Goal: Information Seeking & Learning: Understand process/instructions

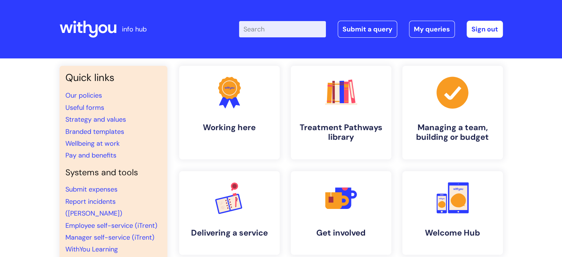
click at [269, 30] on input "Enter your search term here..." at bounding box center [282, 29] width 87 height 16
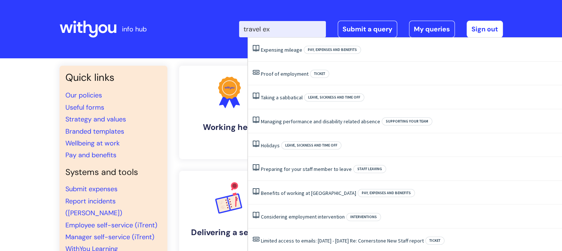
type input "travel exp"
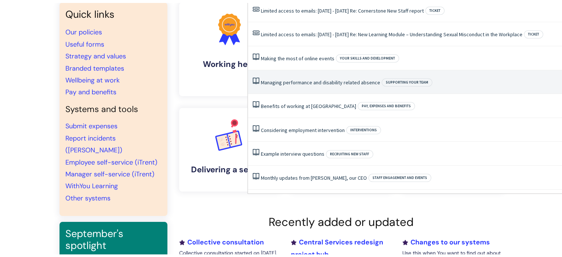
scroll to position [66, 0]
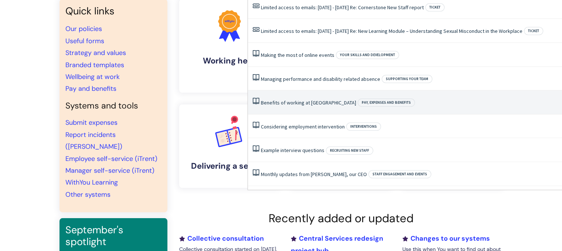
click at [309, 106] on link "Benefits of working at [GEOGRAPHIC_DATA]" at bounding box center [308, 102] width 95 height 7
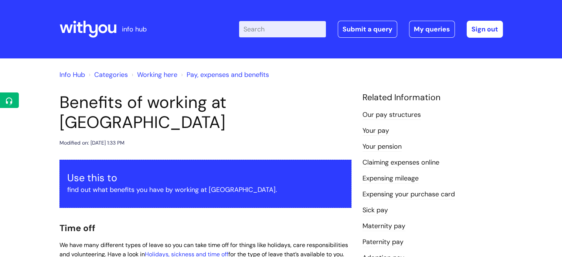
click at [222, 73] on link "Pay, expenses and benefits" at bounding box center [228, 74] width 82 height 9
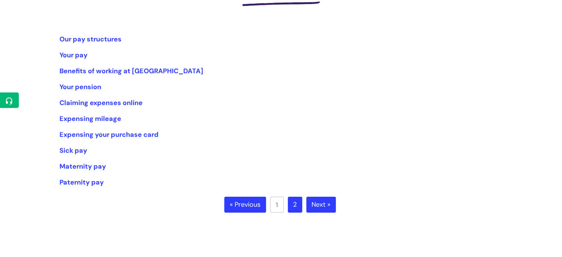
scroll to position [130, 0]
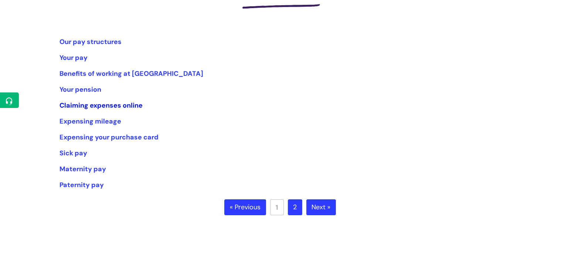
click at [89, 103] on link "Claiming expenses online" at bounding box center [100, 105] width 83 height 9
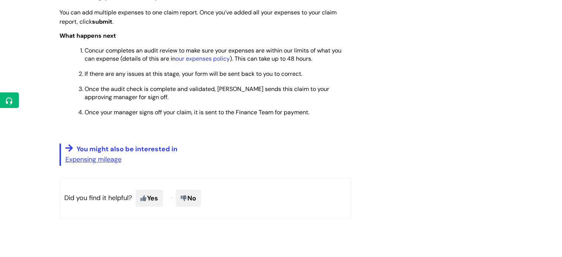
scroll to position [812, 0]
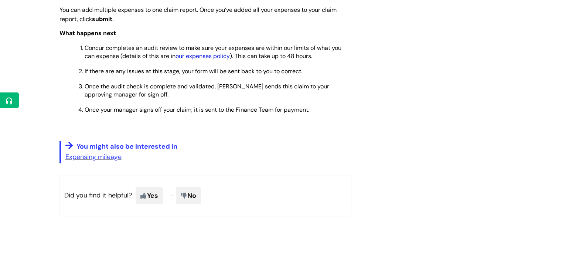
click at [208, 59] on link "our expenses policy" at bounding box center [202, 56] width 54 height 8
